Goal: Task Accomplishment & Management: Complete application form

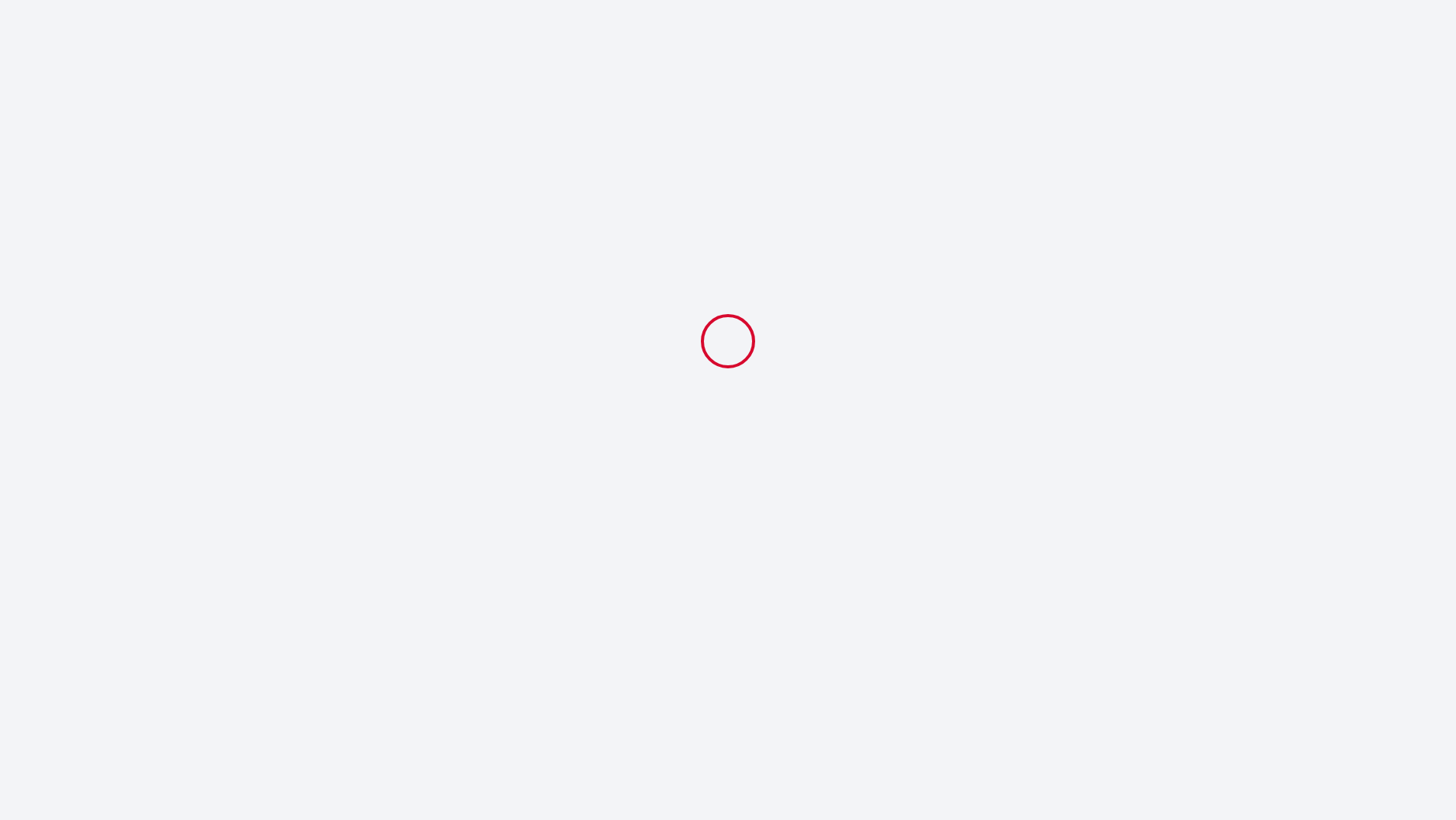
select select
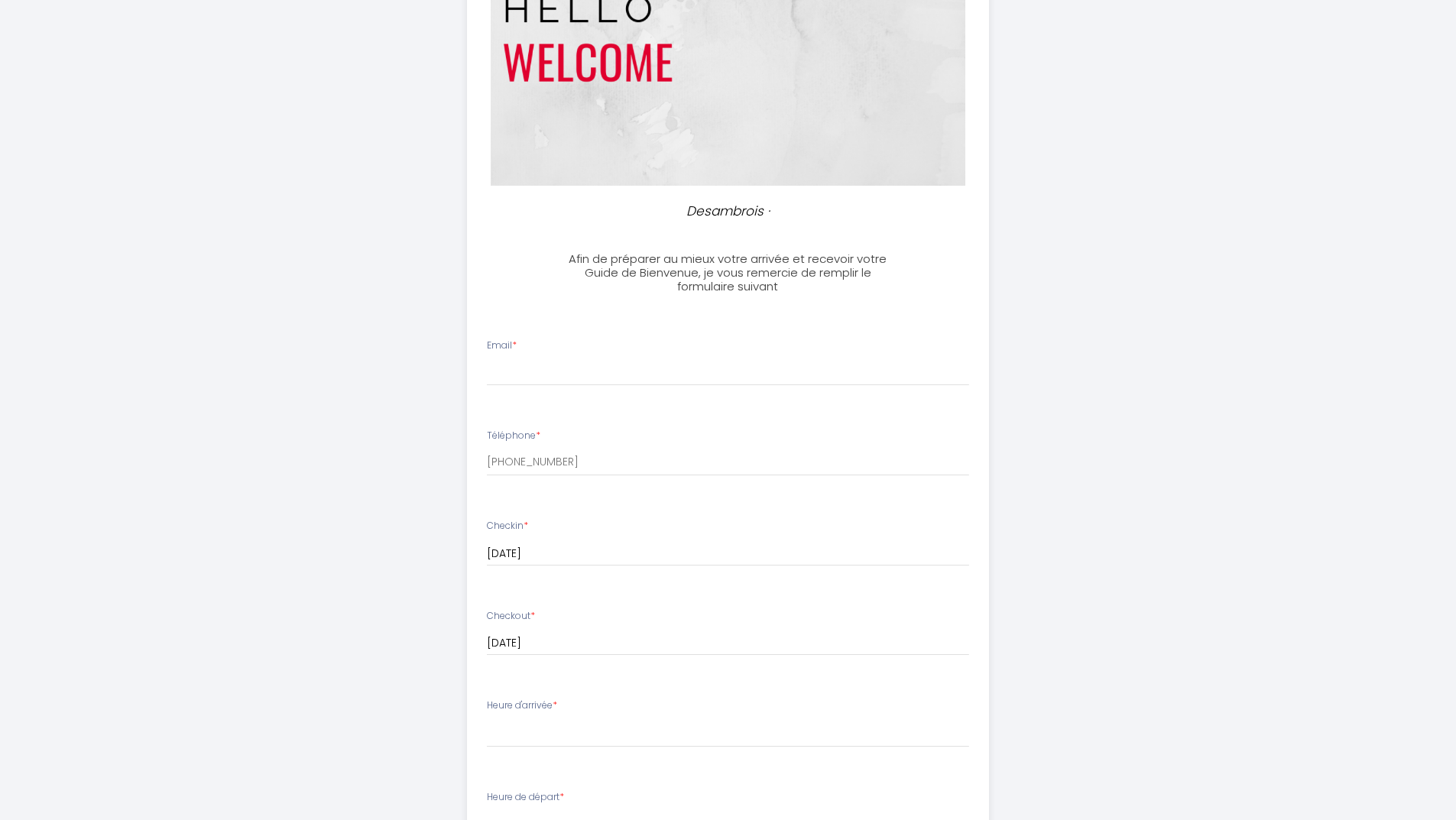
scroll to position [198, 0]
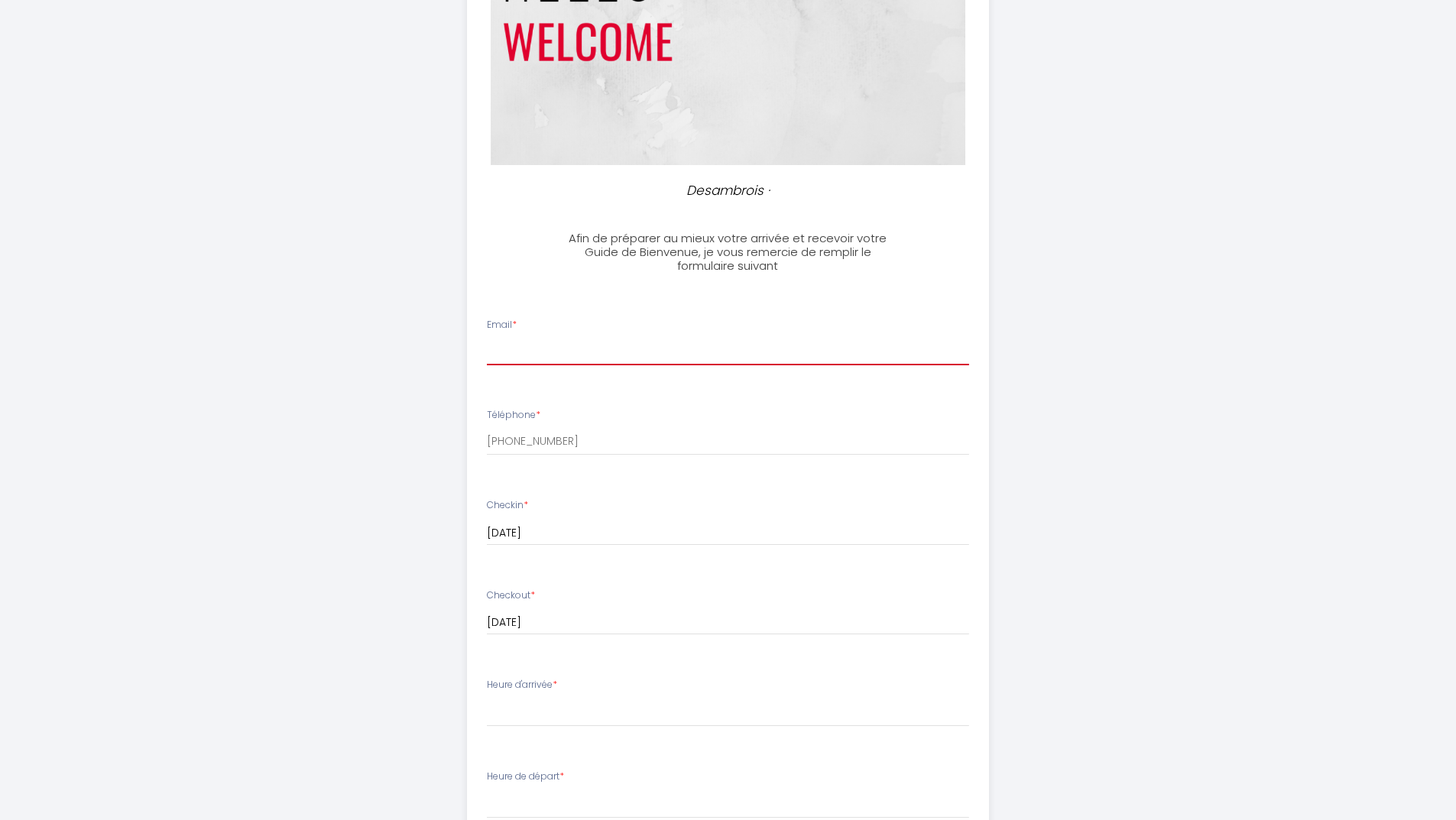
click at [567, 347] on input "Email *" at bounding box center [728, 351] width 482 height 28
type input "[EMAIL_ADDRESS][PERSON_NAME][DOMAIN_NAME]"
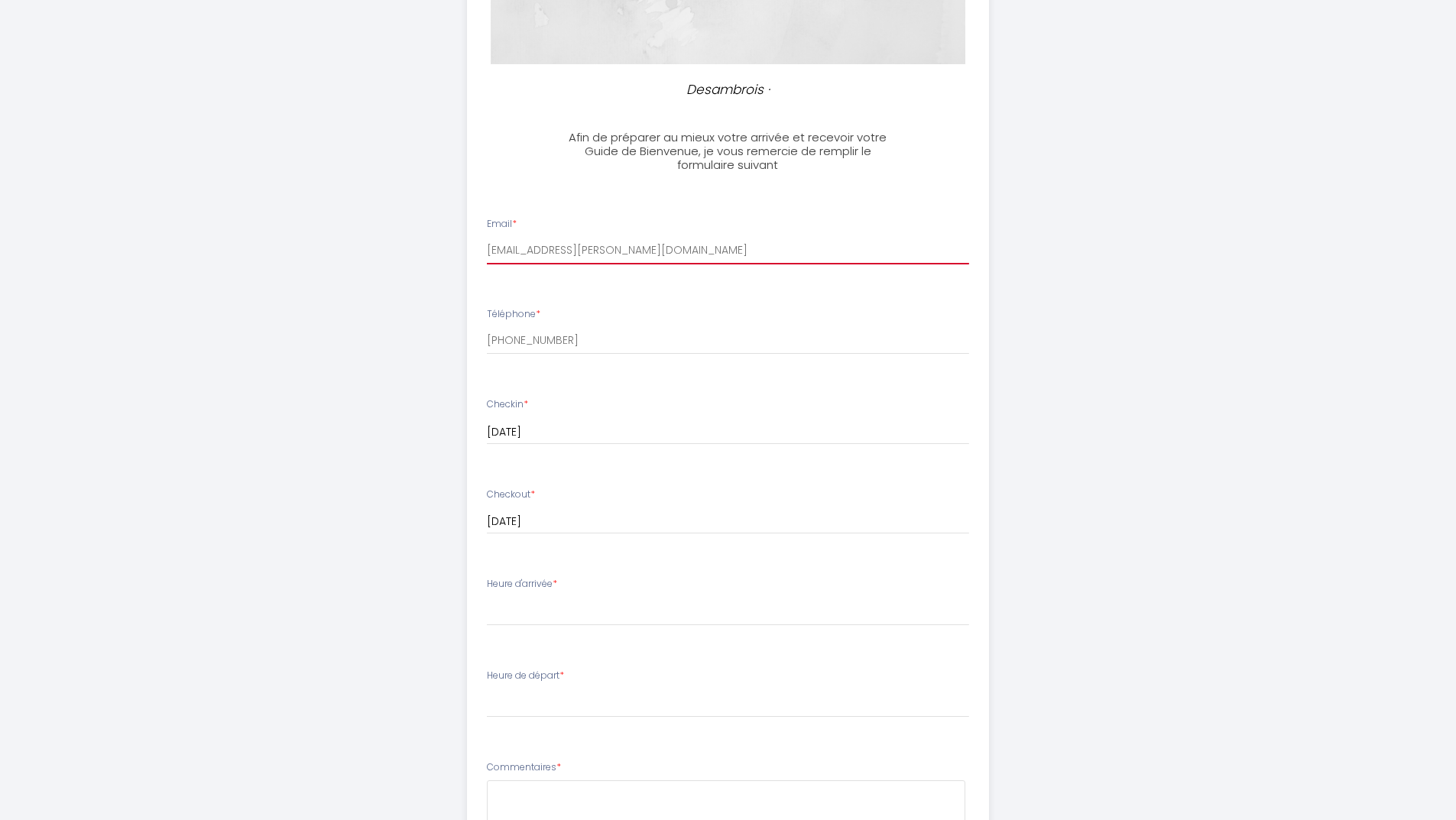
scroll to position [300, 0]
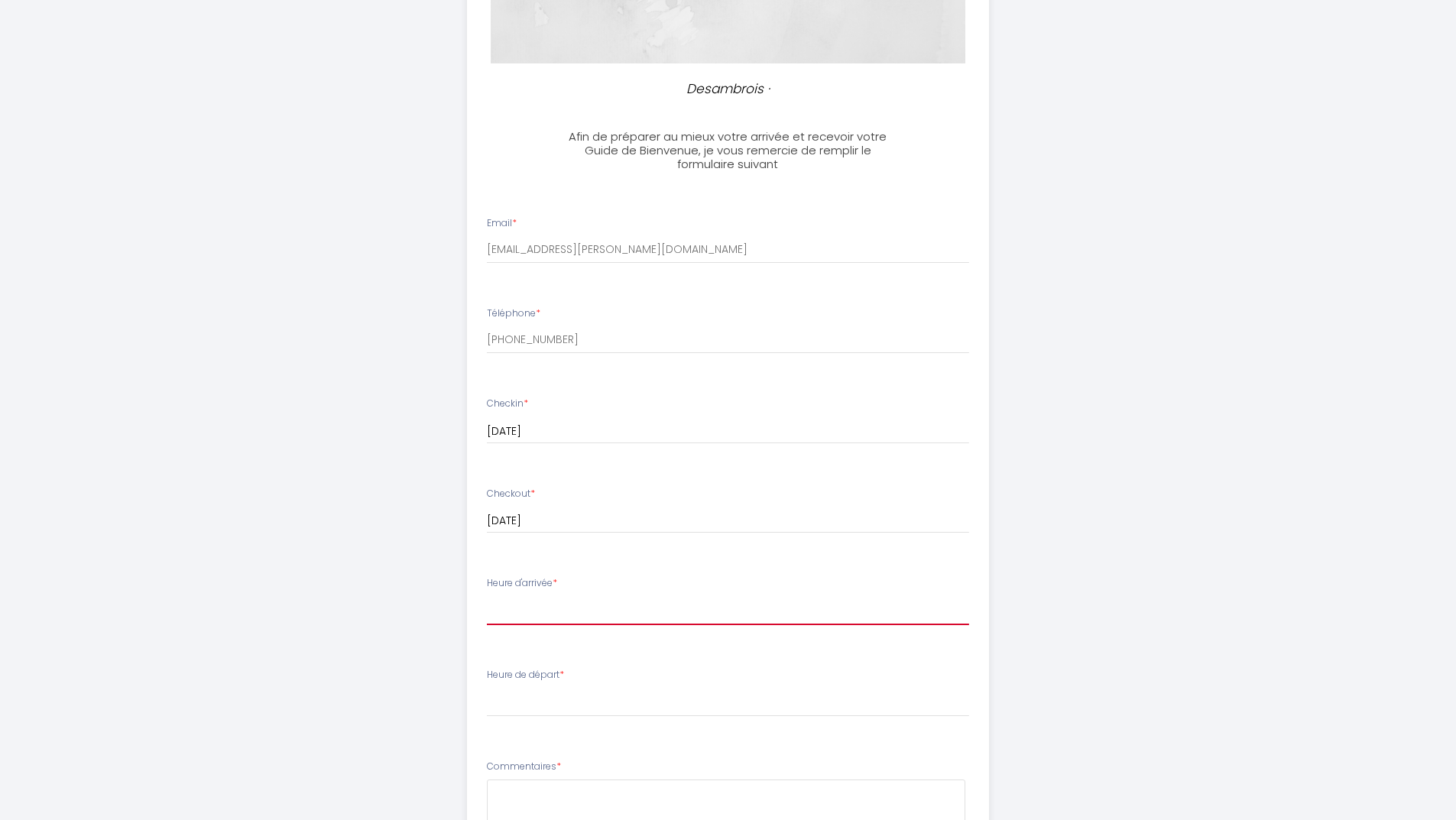
click at [598, 610] on select "16:00 16:30 17:00 17:30 18:00 18:30 19:00 19:30 20:00 20:30 21:00 21:30 22:00 2…" at bounding box center [728, 610] width 482 height 29
click at [487, 596] on select "16:00 16:30 17:00 17:30 18:00 18:30 19:00 19:30 20:00 20:30 21:00 21:30 22:00 2…" at bounding box center [728, 610] width 482 height 29
click at [622, 619] on select "16:00 16:30 17:00 17:30 18:00 18:30 19:00 19:30 20:00 20:30 21:00 21:30 22:00 2…" at bounding box center [728, 610] width 482 height 29
select select "17:30"
click at [487, 596] on select "16:00 16:30 17:00 17:30 18:00 18:30 19:00 19:30 20:00 20:30 21:00 21:30 22:00 2…" at bounding box center [728, 610] width 482 height 29
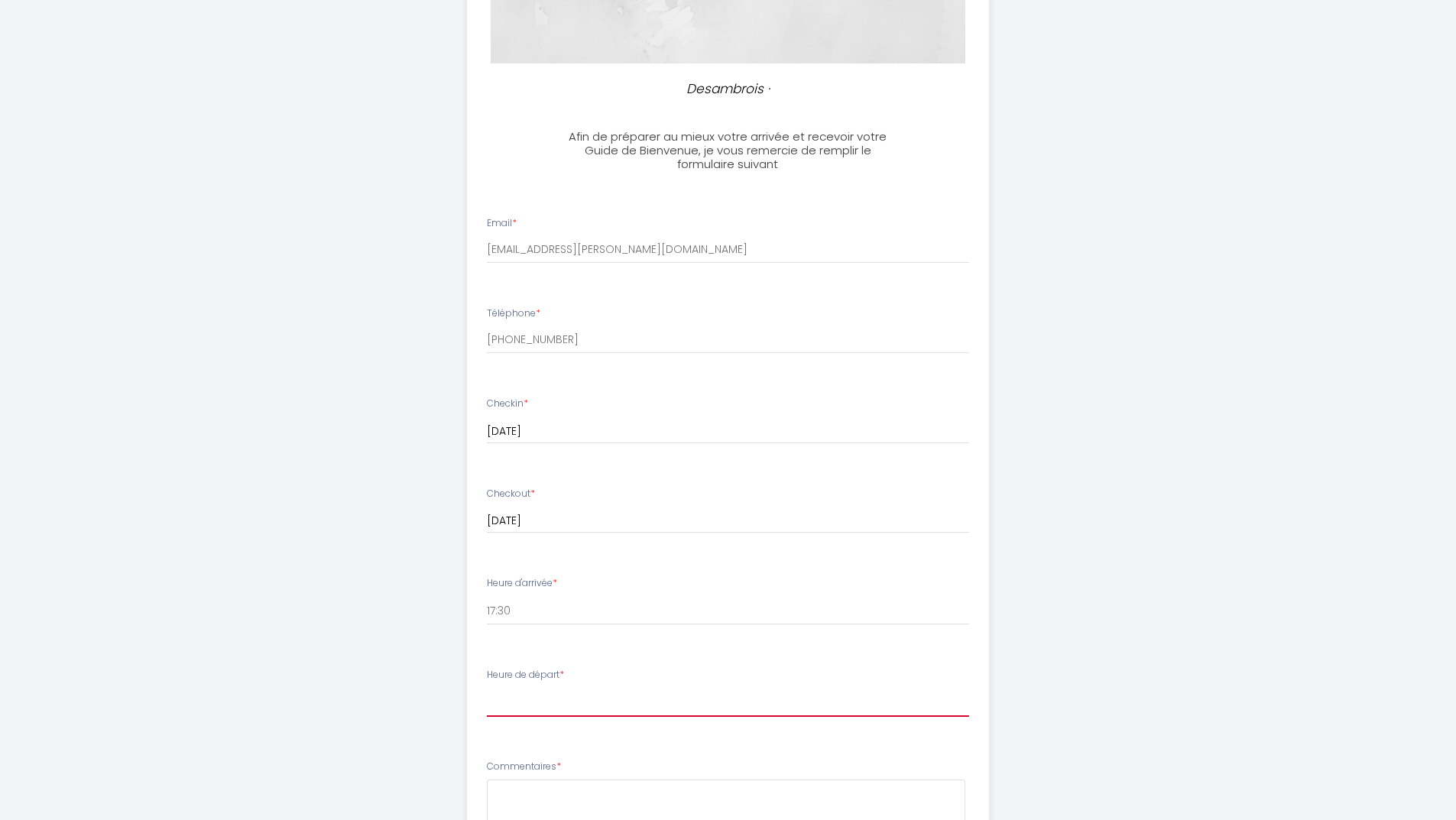
click at [590, 701] on select "00:00 00:30 01:00 01:30 02:00 02:30 03:00 03:30 04:00 04:30 05:00 05:30 06:00 0…" at bounding box center [728, 702] width 482 height 29
click at [400, 635] on div "Desambrois · Afin de préparer au mieux votre arrivée et recevoir votre Guide de…" at bounding box center [728, 428] width 783 height 1457
click at [515, 703] on select "00:00 00:30 01:00 01:30 02:00 02:30 03:00 03:30 04:00 04:30 05:00 05:30 06:00 0…" at bounding box center [728, 702] width 482 height 29
select select "10:00"
click at [487, 688] on select "00:00 00:30 01:00 01:30 02:00 02:30 03:00 03:30 04:00 04:30 05:00 05:30 06:00 0…" at bounding box center [728, 702] width 482 height 29
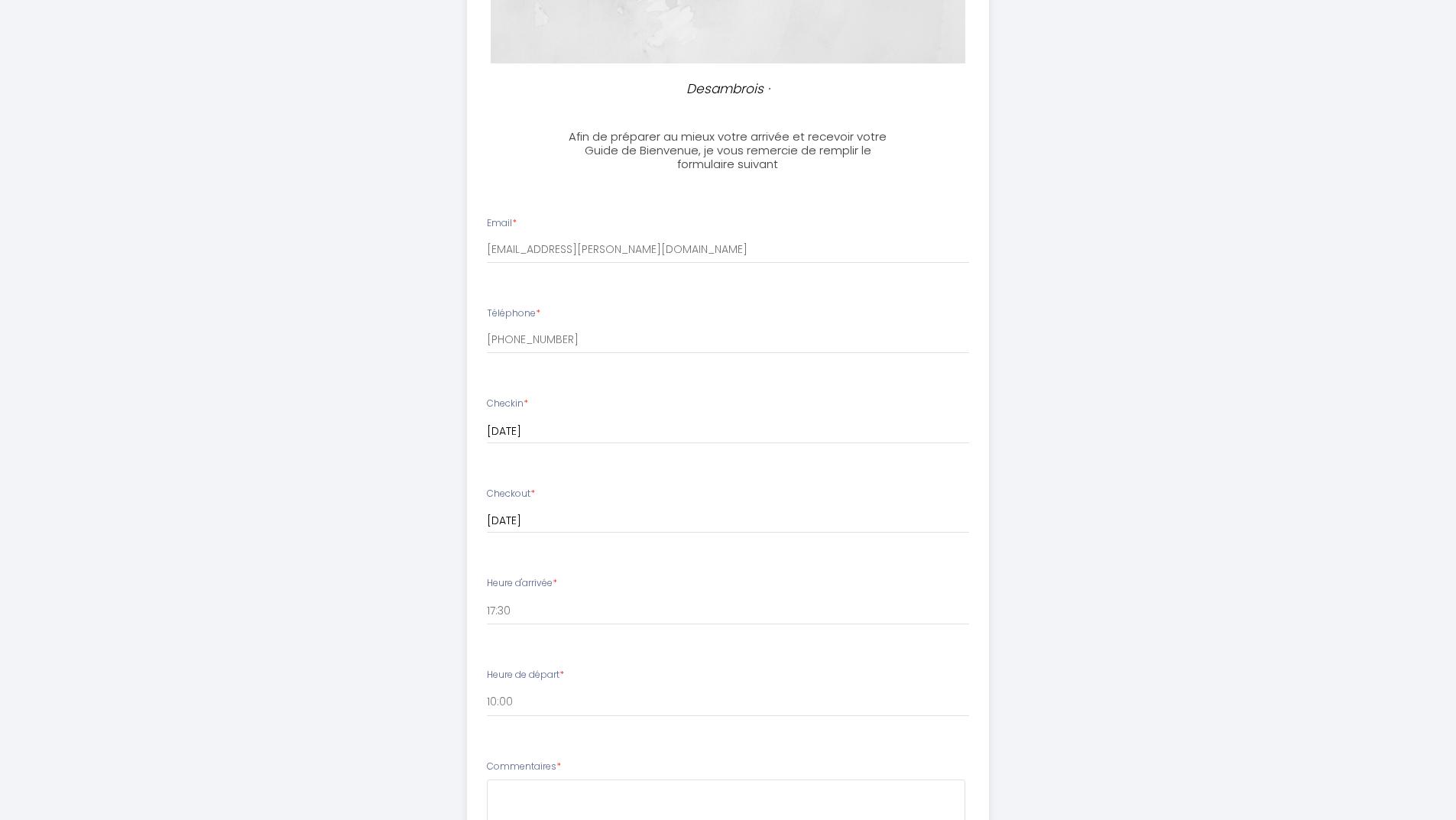
click at [397, 679] on div "Desambrois · Afin de préparer au mieux votre arrivée et recevoir votre Guide de…" at bounding box center [728, 428] width 783 height 1457
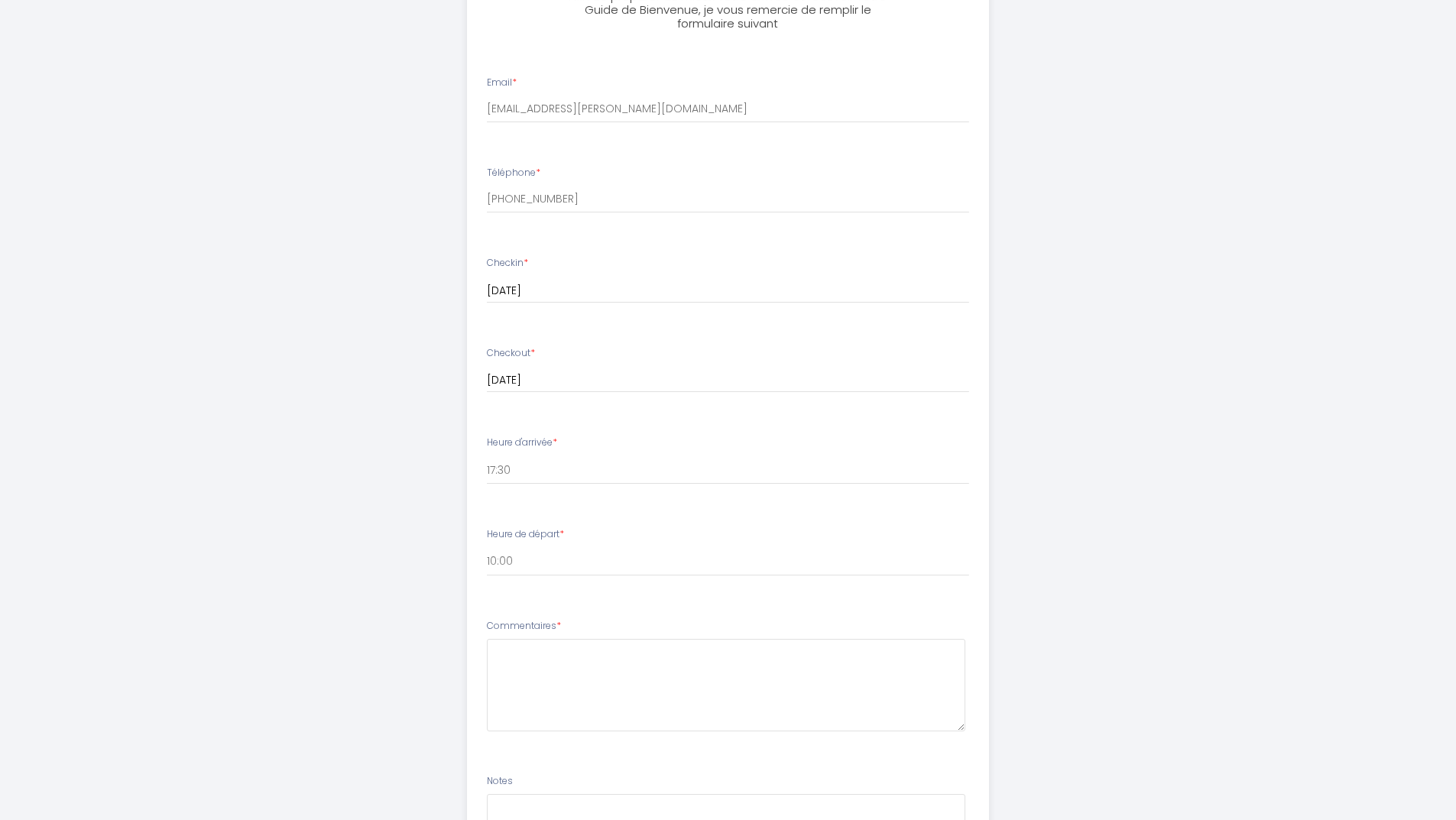
scroll to position [637, 0]
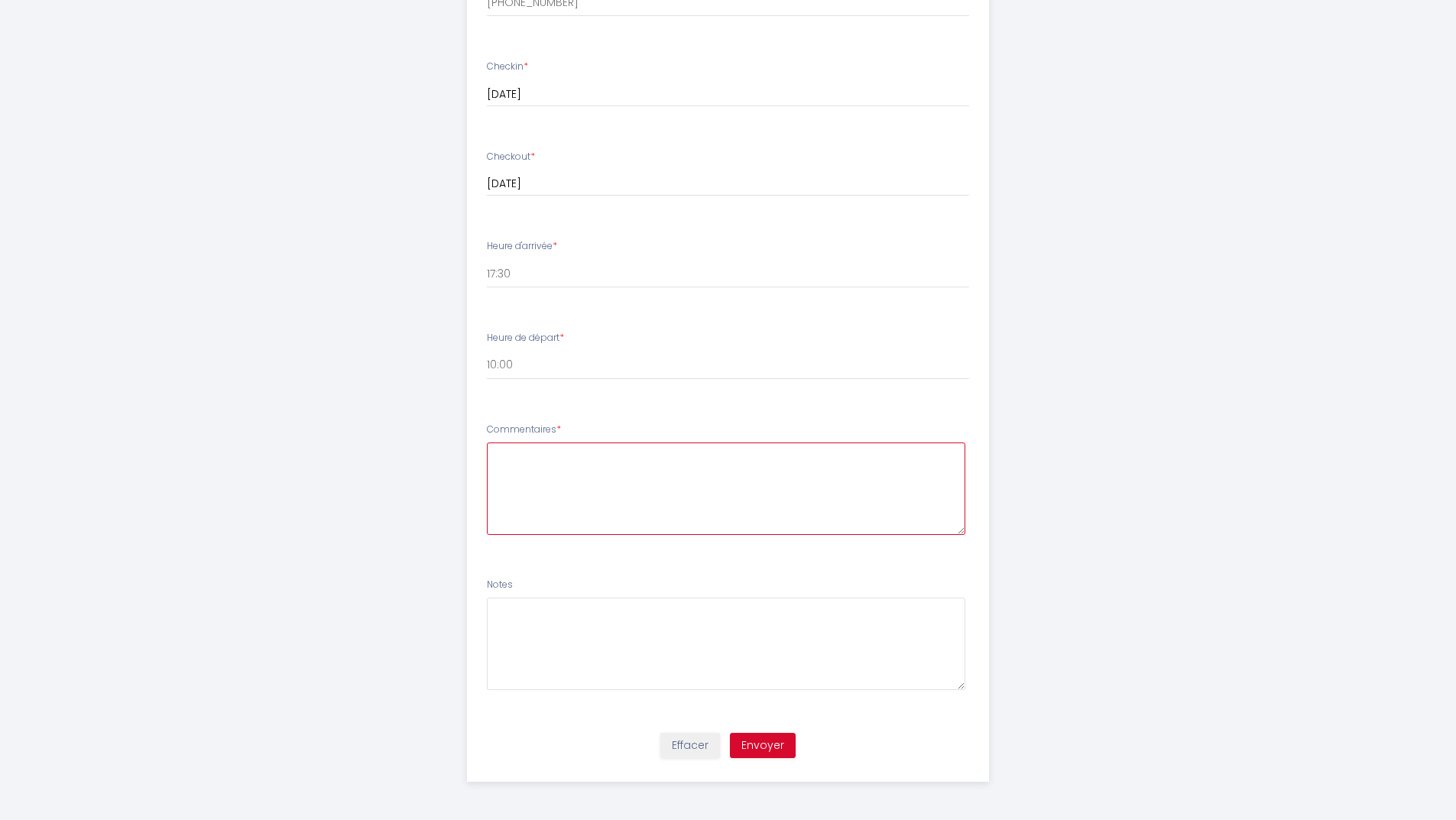
click at [552, 497] on textarea at bounding box center [726, 489] width 479 height 93
type textarea "H"
paste textarea "Hello [PERSON_NAME], We are looking forward to our upcoming trip to [GEOGRAPHIC…"
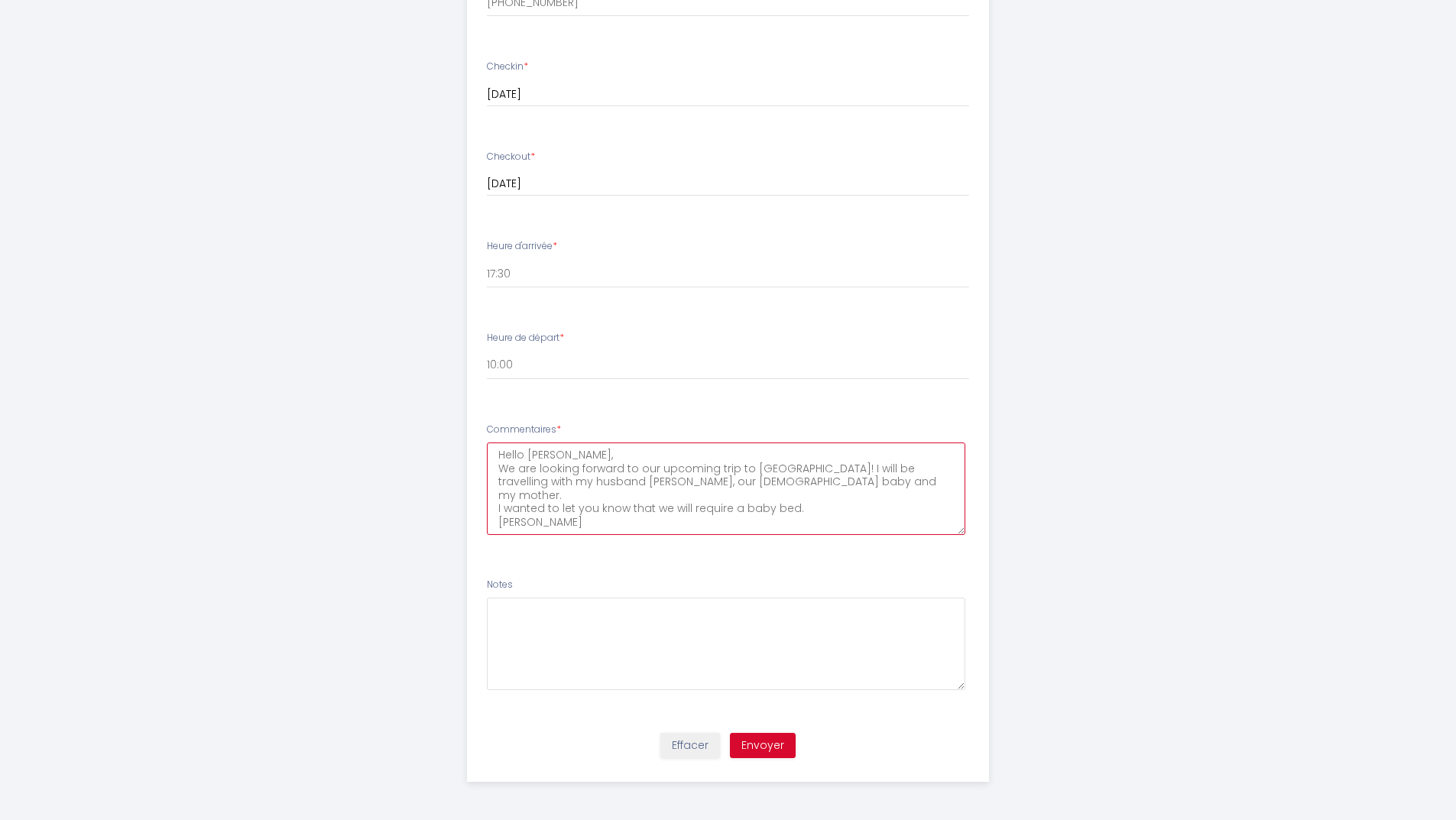
scroll to position [636, 0]
type textarea "Hello [PERSON_NAME], We are looking forward to our upcoming trip to [GEOGRAPHIC…"
click at [771, 748] on button "Envoyer" at bounding box center [763, 746] width 66 height 26
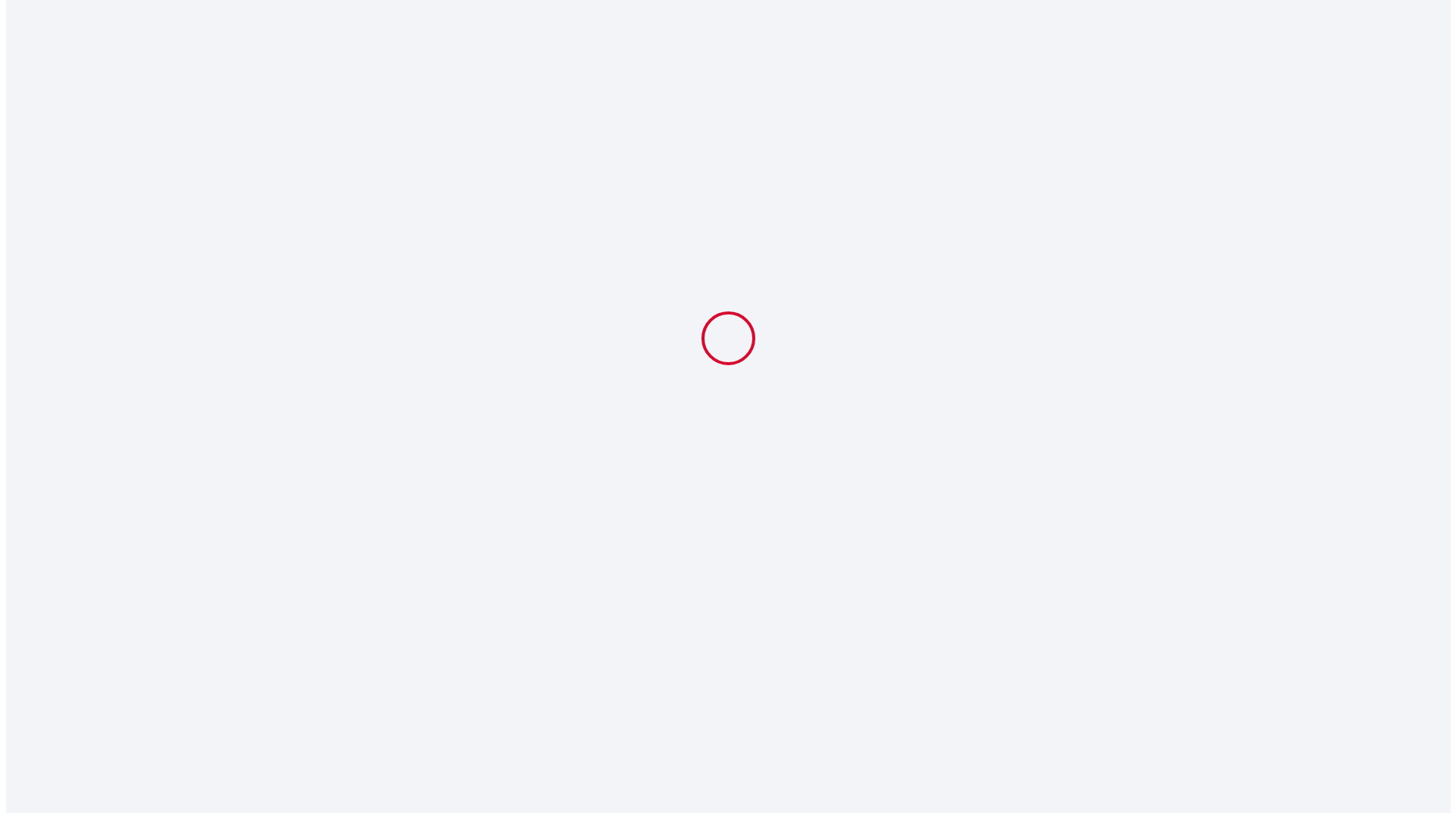
scroll to position [0, 0]
